Goal: Information Seeking & Learning: Learn about a topic

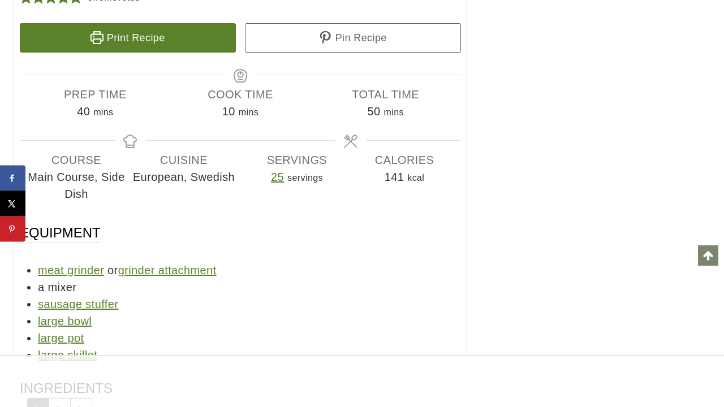
scroll to position [8865, 0]
